Goal: Task Accomplishment & Management: Manage account settings

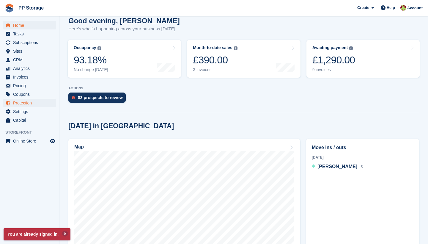
scroll to position [56, 0]
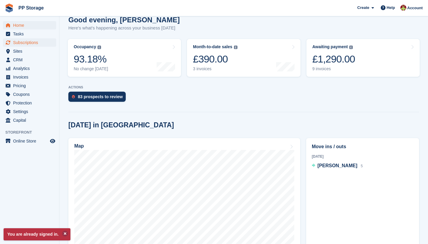
click at [25, 42] on span "Subscriptions" at bounding box center [31, 42] width 36 height 8
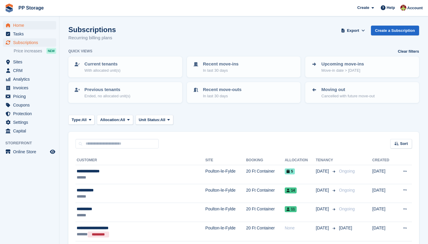
click at [20, 26] on span "Home" at bounding box center [31, 25] width 36 height 8
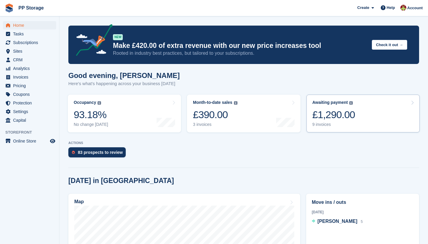
click at [371, 113] on link "Awaiting payment The total outstanding balance on all open invoices. £1,290.00 …" at bounding box center [362, 113] width 113 height 38
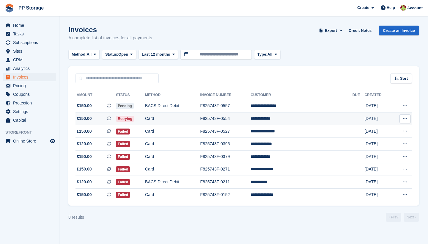
click at [180, 121] on td "Card" at bounding box center [172, 118] width 55 height 13
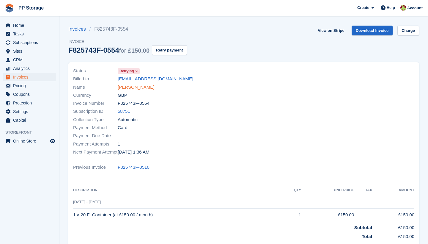
click at [140, 86] on link "Demie Marsden" at bounding box center [136, 87] width 37 height 7
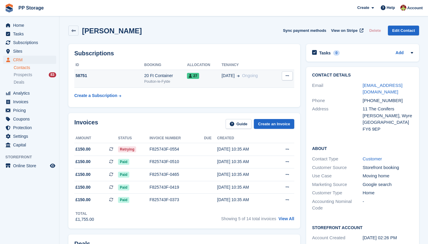
click at [284, 77] on button at bounding box center [287, 75] width 11 height 9
click at [272, 85] on p "Cancel subscription" at bounding box center [264, 87] width 52 height 8
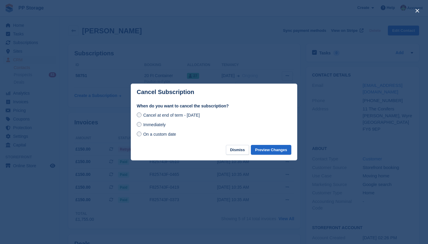
click at [151, 127] on span "Immediately" at bounding box center [154, 124] width 22 height 5
click at [282, 149] on button "Preview Changes" at bounding box center [271, 150] width 40 height 10
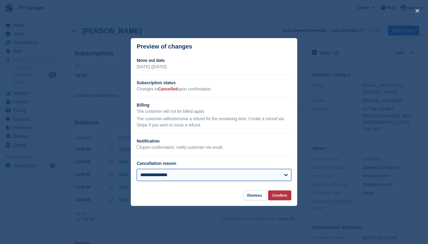
select select "**********"
click at [281, 196] on button "Confirm" at bounding box center [279, 195] width 23 height 10
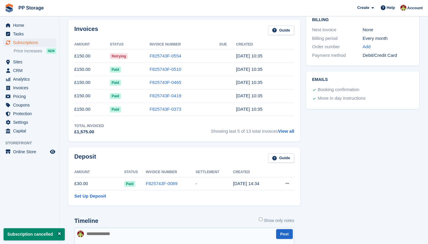
scroll to position [182, 0]
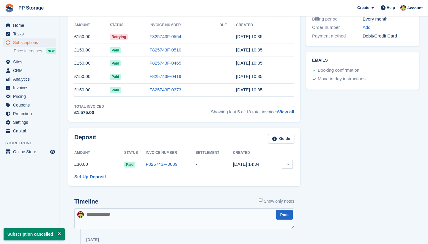
click at [289, 162] on button at bounding box center [287, 163] width 11 height 9
click at [263, 174] on p "Settle deposit" at bounding box center [264, 176] width 52 height 8
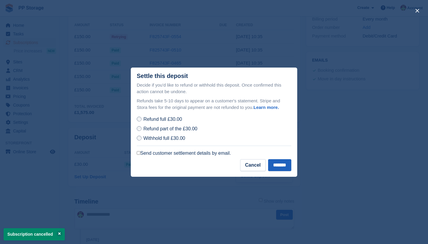
click at [277, 164] on input "*******" at bounding box center [279, 165] width 23 height 12
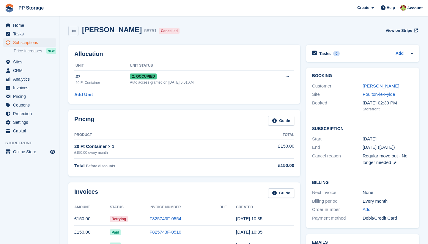
scroll to position [0, 0]
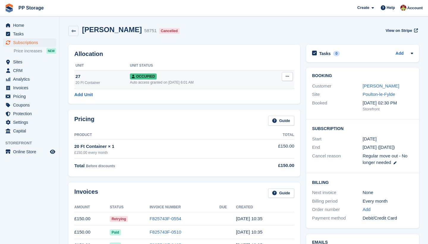
click at [286, 75] on icon at bounding box center [286, 76] width 3 height 4
click at [247, 111] on p "Deallocate" at bounding box center [264, 109] width 52 height 8
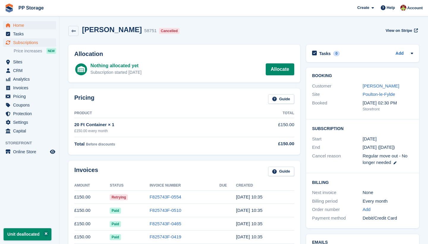
click at [25, 23] on span "Home" at bounding box center [31, 25] width 36 height 8
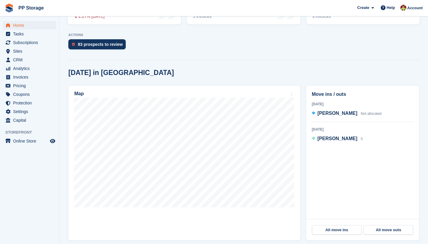
scroll to position [109, 0]
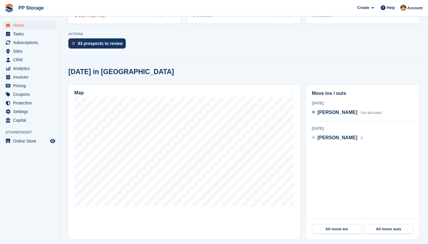
click at [20, 26] on span "Home" at bounding box center [31, 25] width 36 height 8
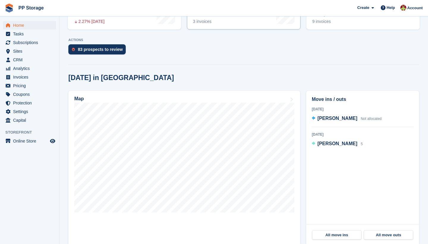
scroll to position [103, 0]
click at [25, 25] on span "Home" at bounding box center [31, 25] width 36 height 8
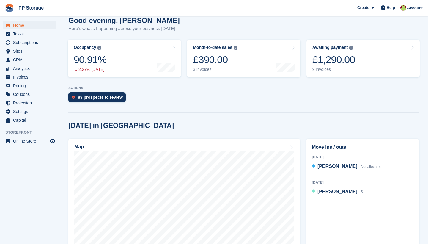
scroll to position [62, 0]
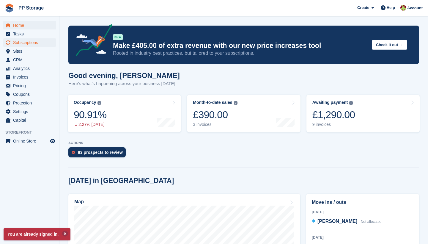
click at [22, 45] on span "Subscriptions" at bounding box center [31, 42] width 36 height 8
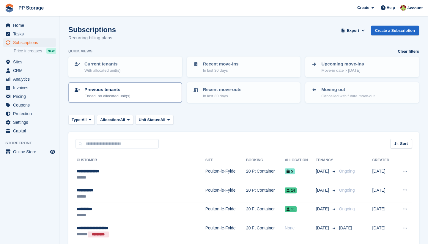
click at [151, 96] on div "Previous tenants Ended, no allocated unit(s)" at bounding box center [125, 92] width 103 height 12
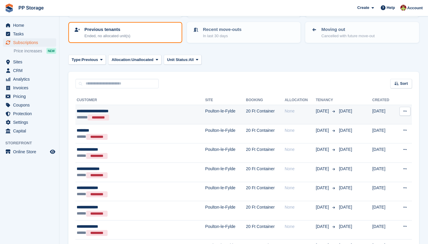
scroll to position [55, 0]
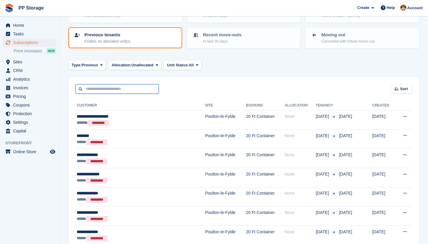
click at [104, 87] on input "text" at bounding box center [116, 89] width 83 height 10
type input "******"
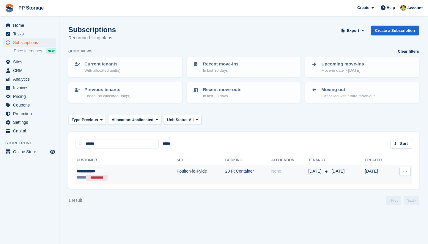
click at [100, 171] on div "**********" at bounding box center [108, 171] width 62 height 6
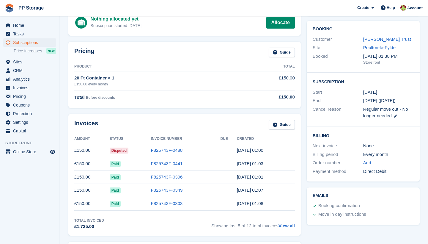
scroll to position [47, 0]
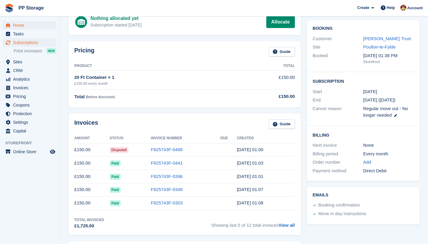
click at [21, 27] on span "Home" at bounding box center [31, 25] width 36 height 8
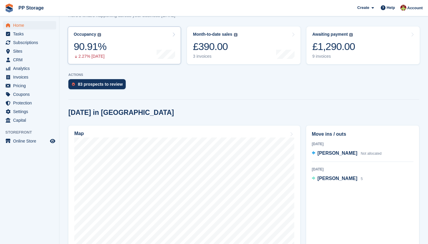
scroll to position [85, 0]
